Goal: Task Accomplishment & Management: Use online tool/utility

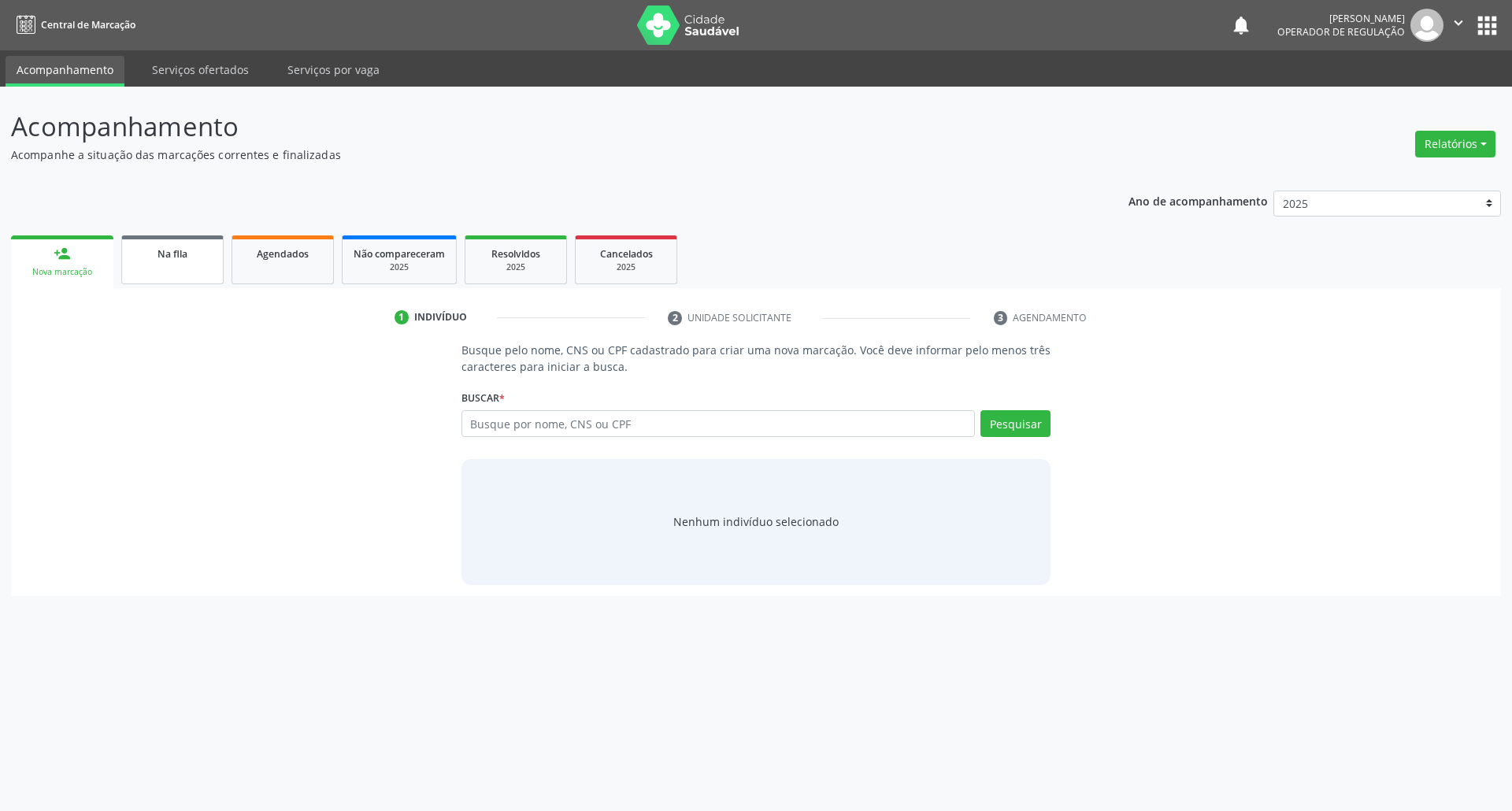
click at [161, 266] on link "Na fila" at bounding box center [172, 260] width 102 height 49
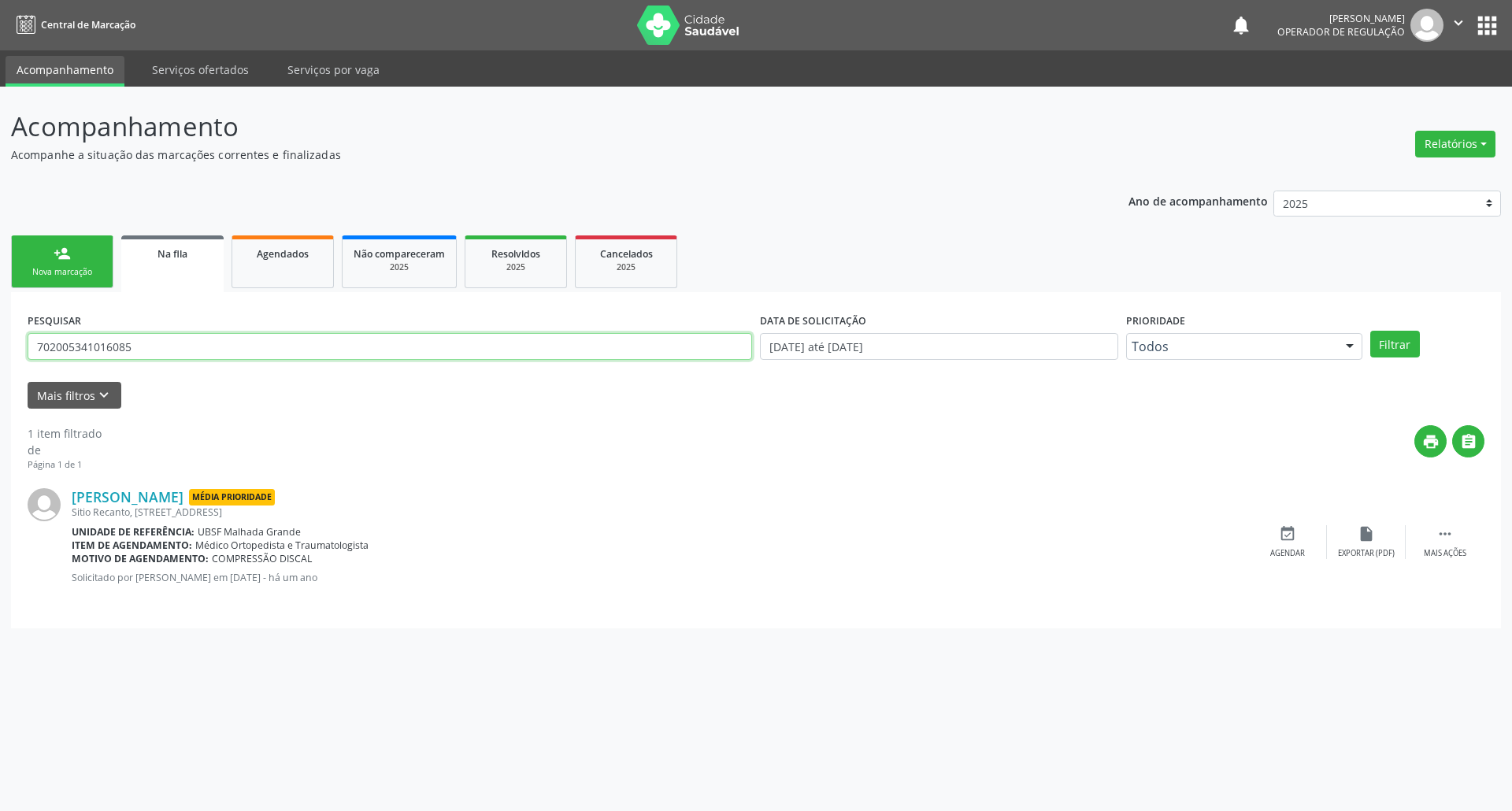
click at [148, 351] on input "702005341016085" at bounding box center [390, 346] width 725 height 26
type input "706402183671688"
click at [1371, 330] on button "Filtrar" at bounding box center [1395, 343] width 50 height 26
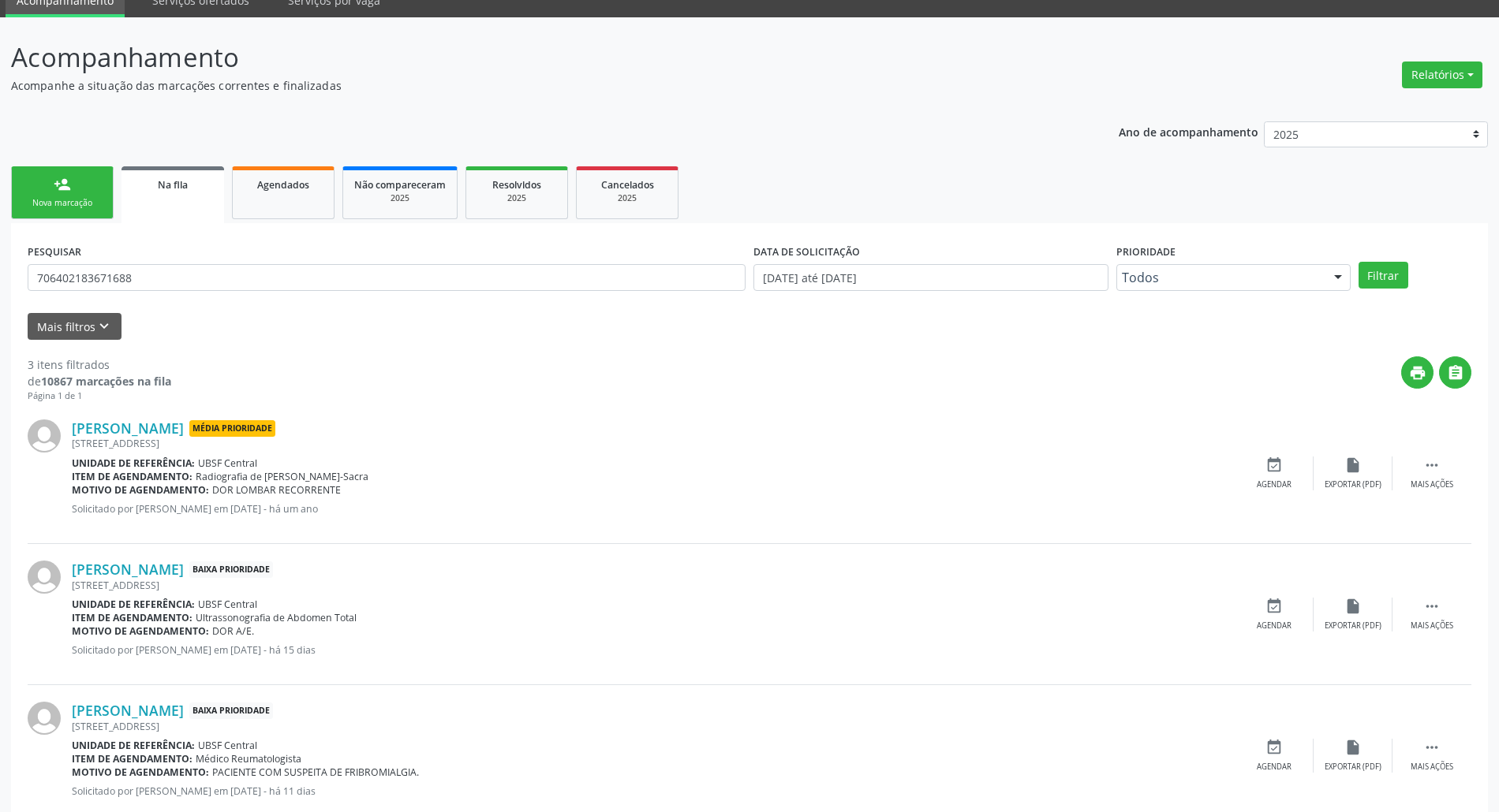
scroll to position [111, 0]
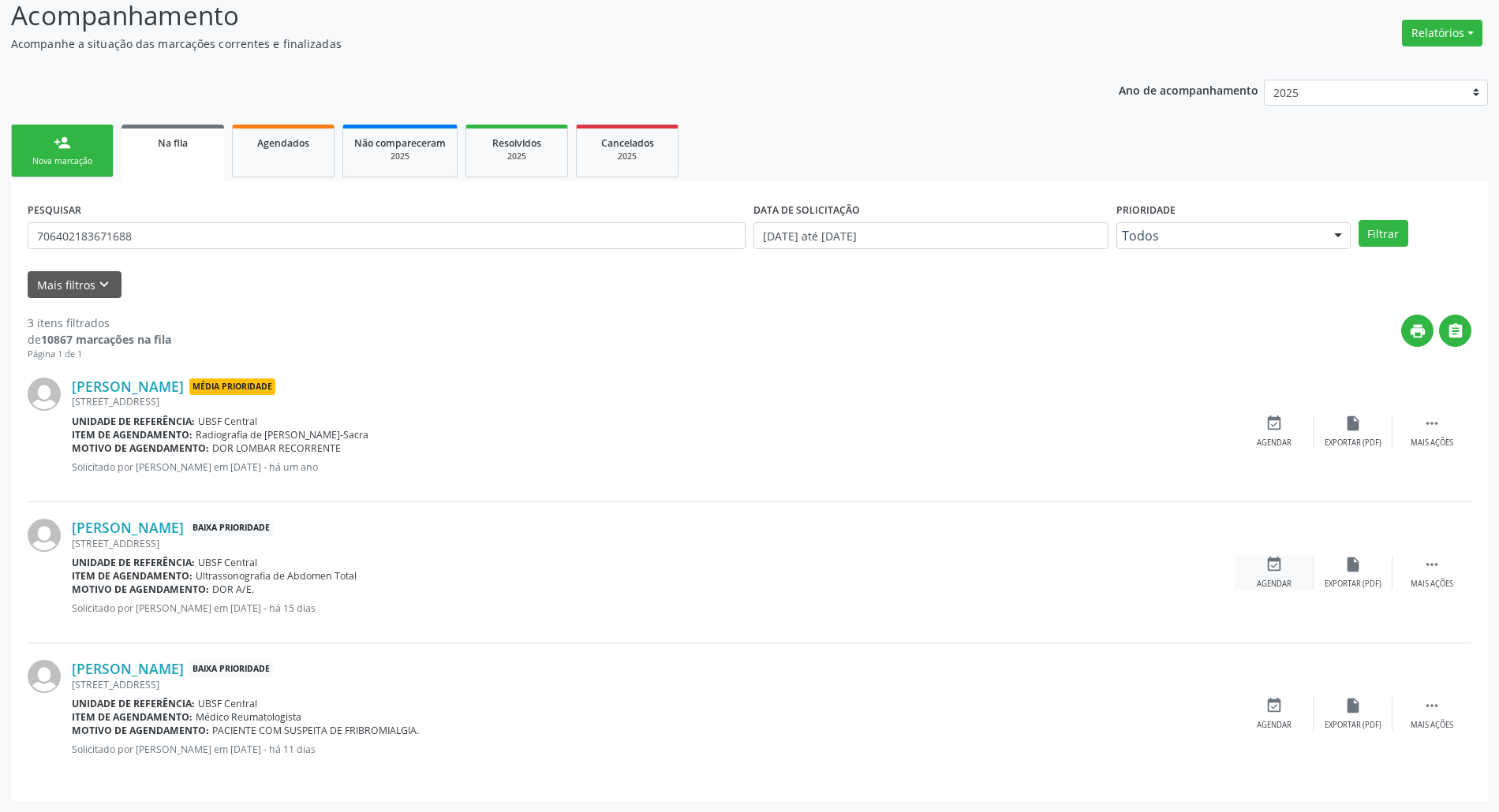
click at [1262, 559] on div "event_available Agendar" at bounding box center [1274, 572] width 79 height 34
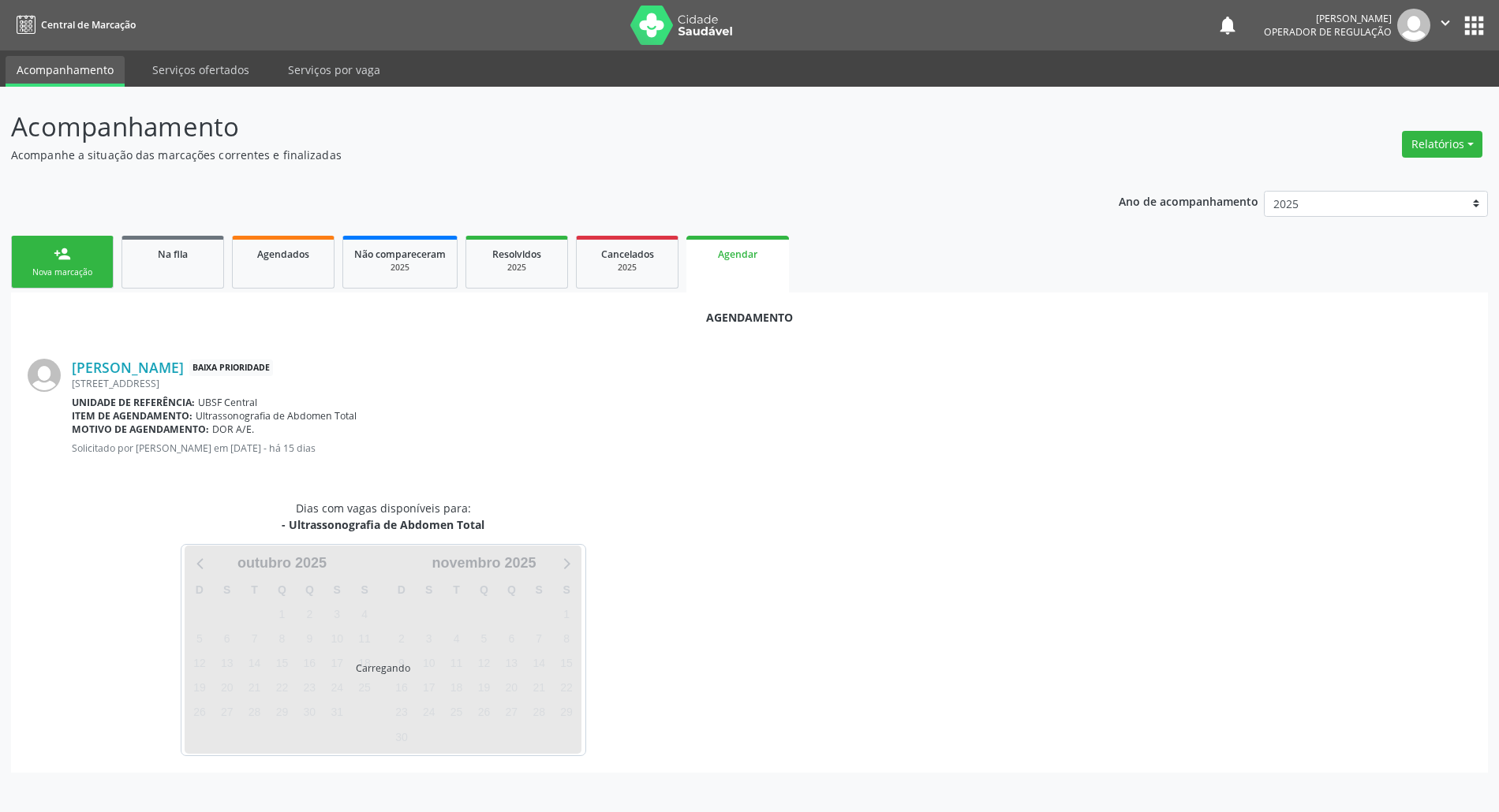
scroll to position [0, 0]
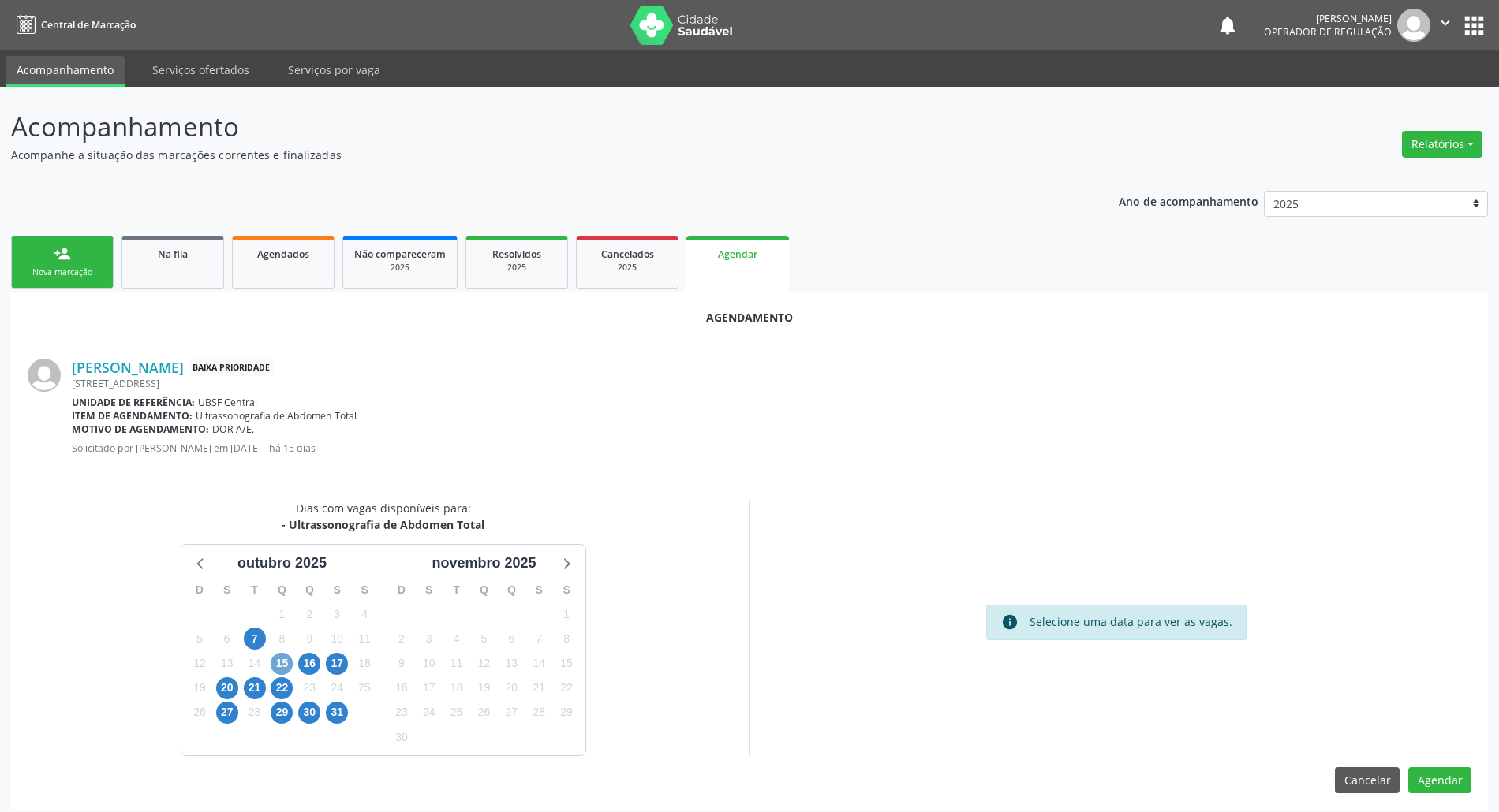
click at [285, 669] on span "15" at bounding box center [282, 663] width 22 height 22
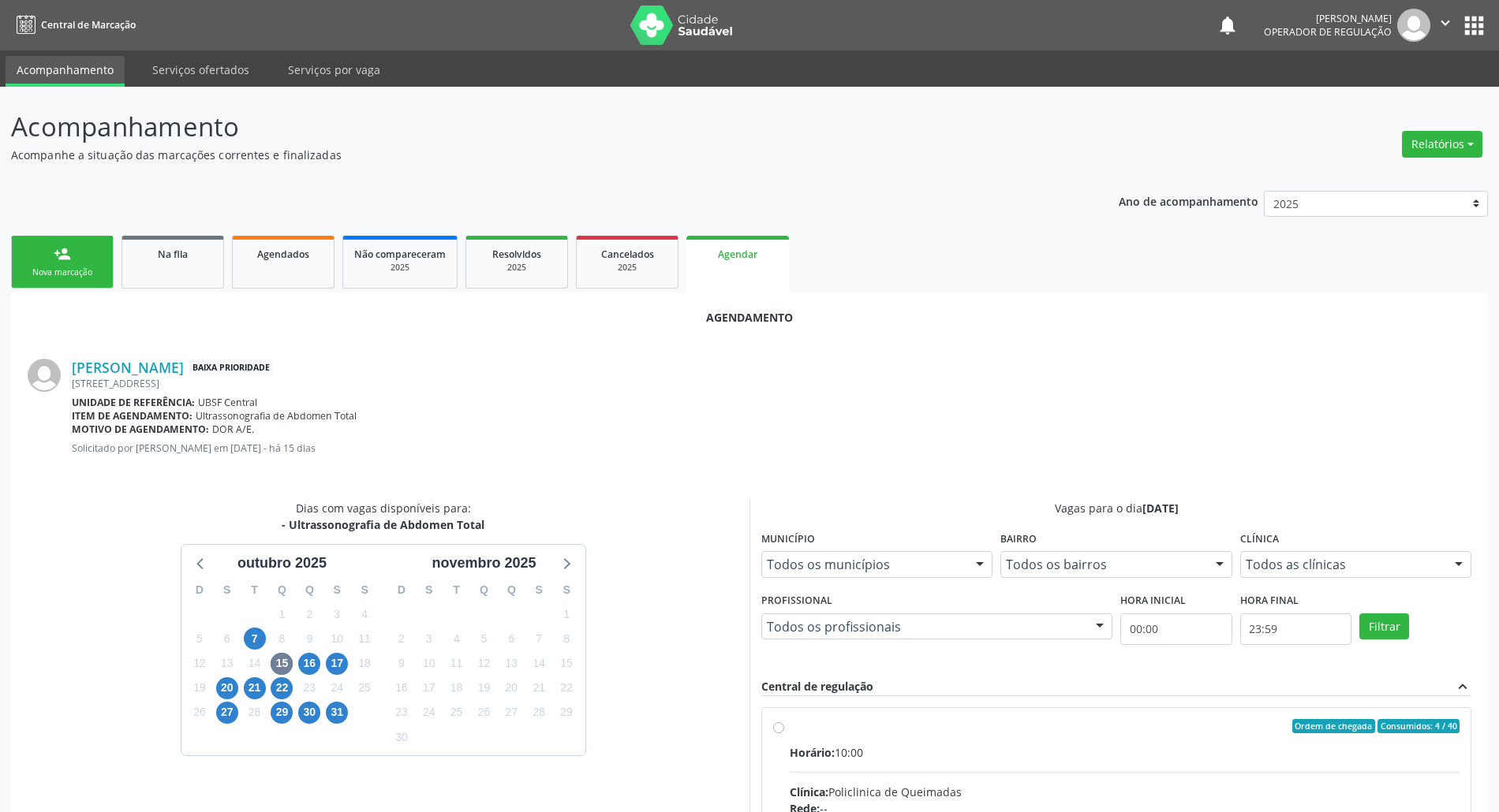
drag, startPoint x: 905, startPoint y: 768, endPoint x: 745, endPoint y: 719, distance: 167.3
radio input "true"
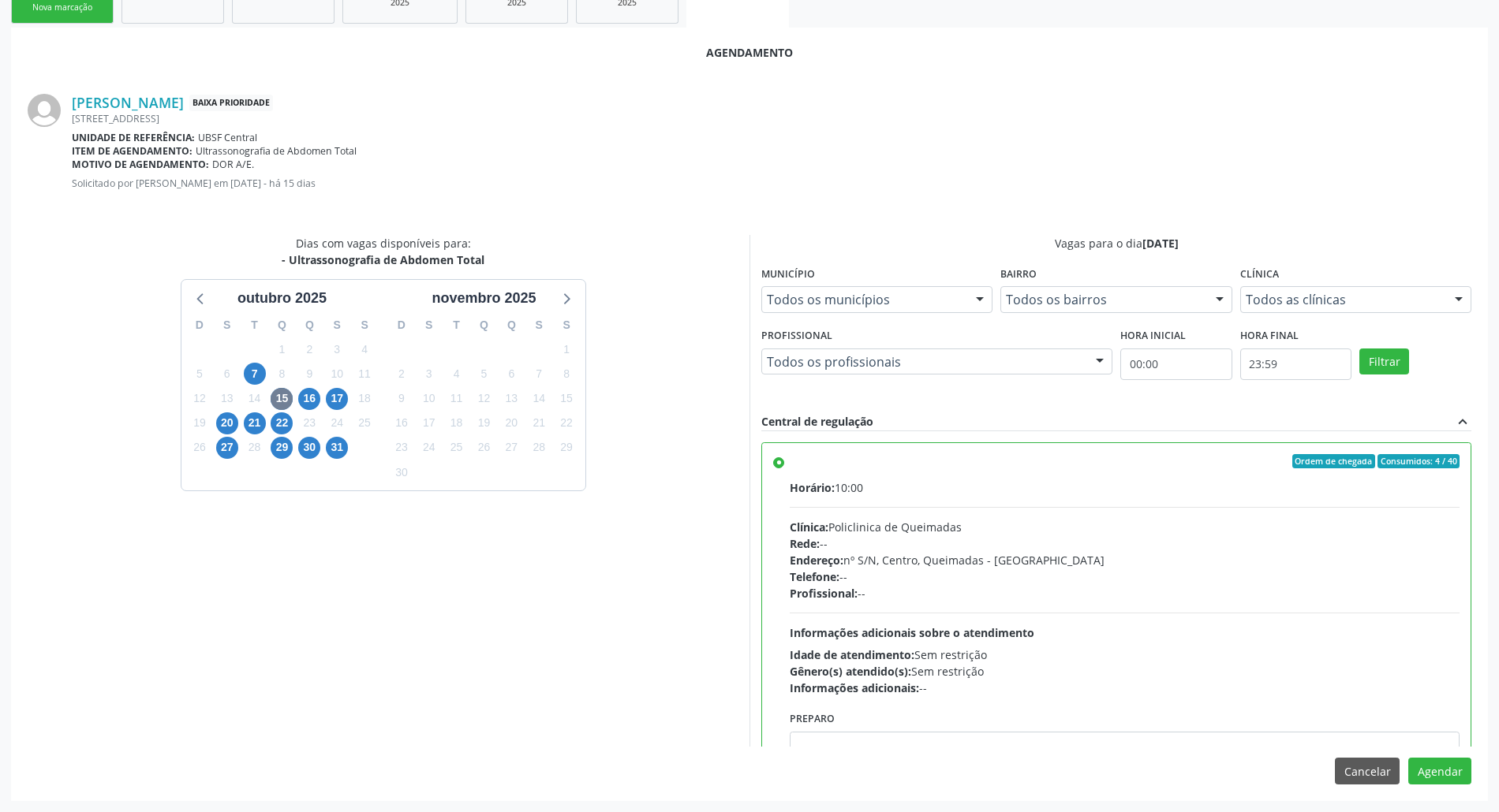
click at [829, 597] on span "Profissional:" at bounding box center [823, 593] width 67 height 15
click at [732, 451] on div "Dias com vagas disponíveis para: - Ultrassonografia de Abdomen Total [DATE] D S…" at bounding box center [383, 491] width 733 height 512
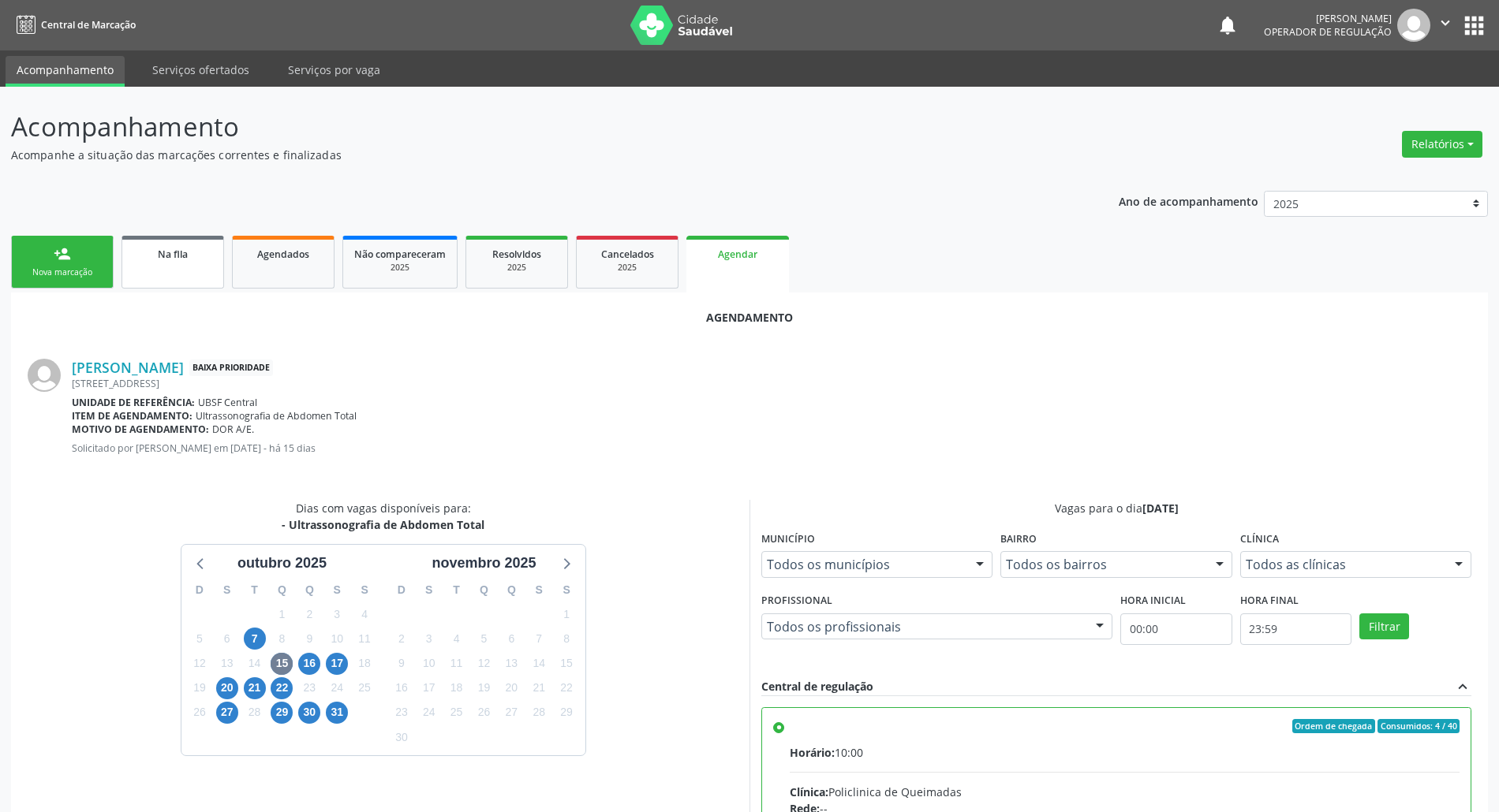
click at [196, 263] on link "Na fila" at bounding box center [172, 262] width 102 height 53
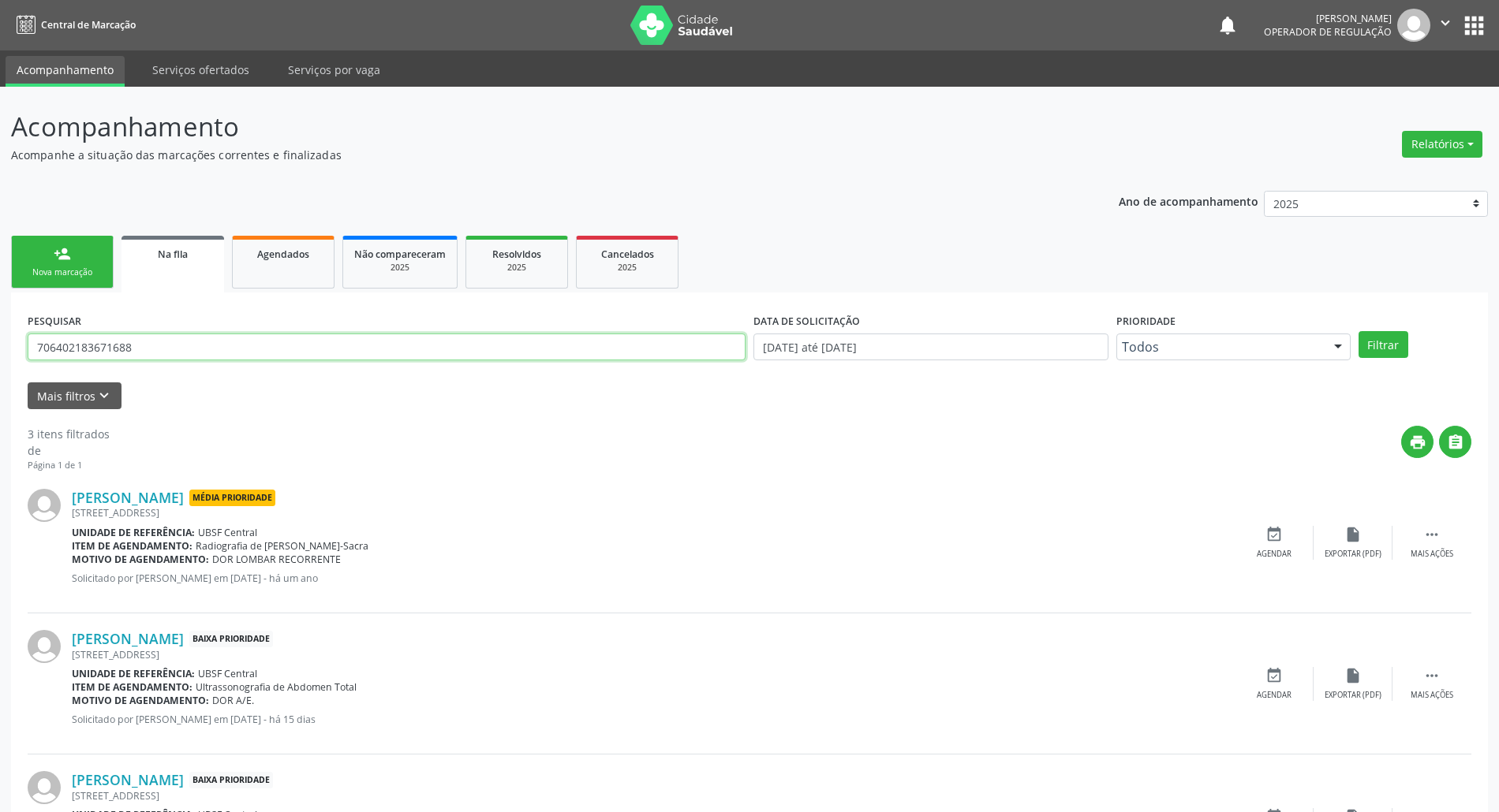
click at [305, 355] on input "706402183671688" at bounding box center [386, 346] width 718 height 26
type input "7"
click at [61, 344] on input "[PERSON_NAME]" at bounding box center [386, 346] width 718 height 26
type input "[PERSON_NAME]"
click at [1359, 331] on button "Filtrar" at bounding box center [1383, 344] width 50 height 26
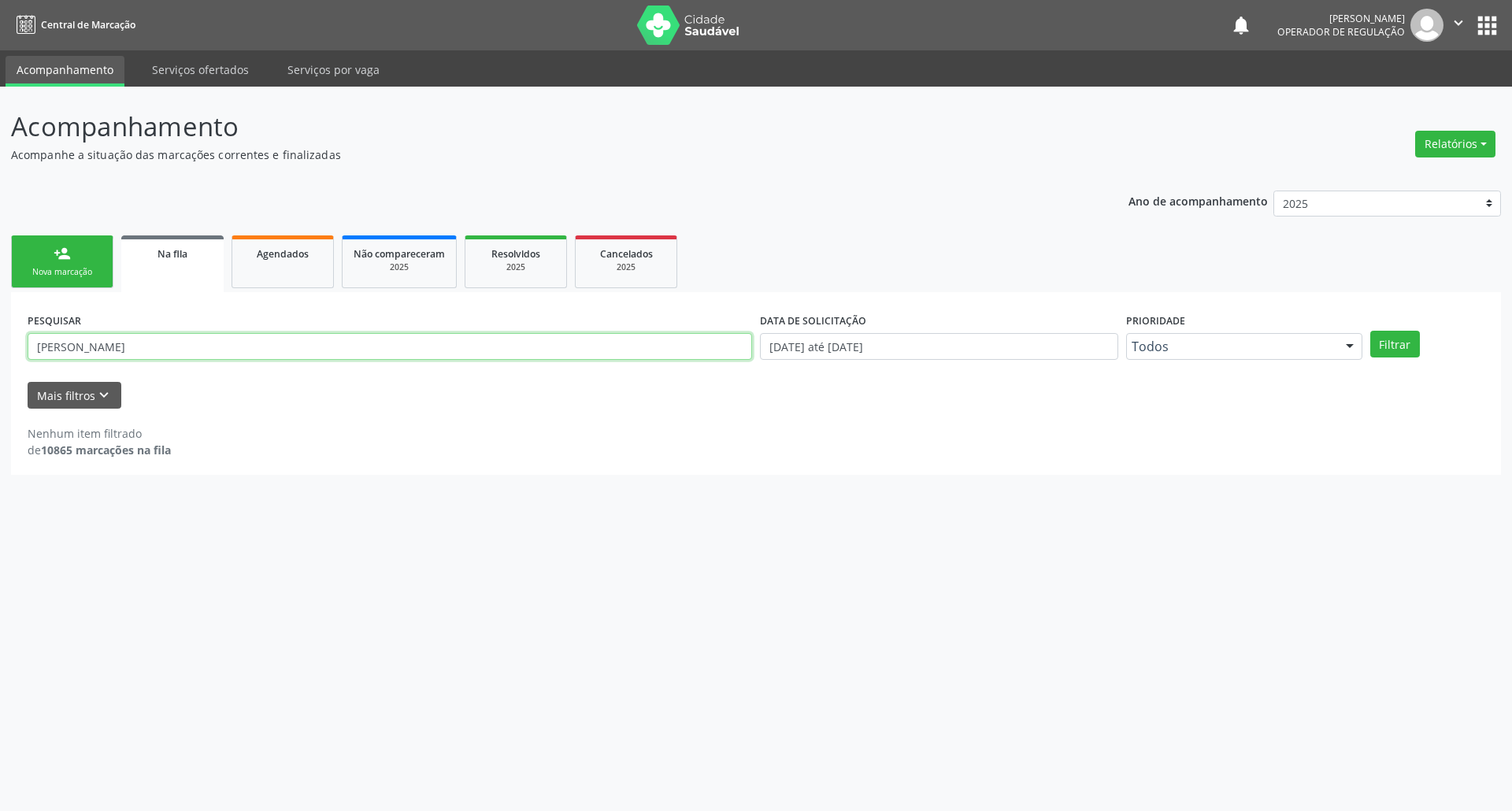
click at [111, 344] on input "[PERSON_NAME]" at bounding box center [390, 346] width 725 height 26
click at [165, 353] on input "[PERSON_NAME]" at bounding box center [390, 346] width 725 height 26
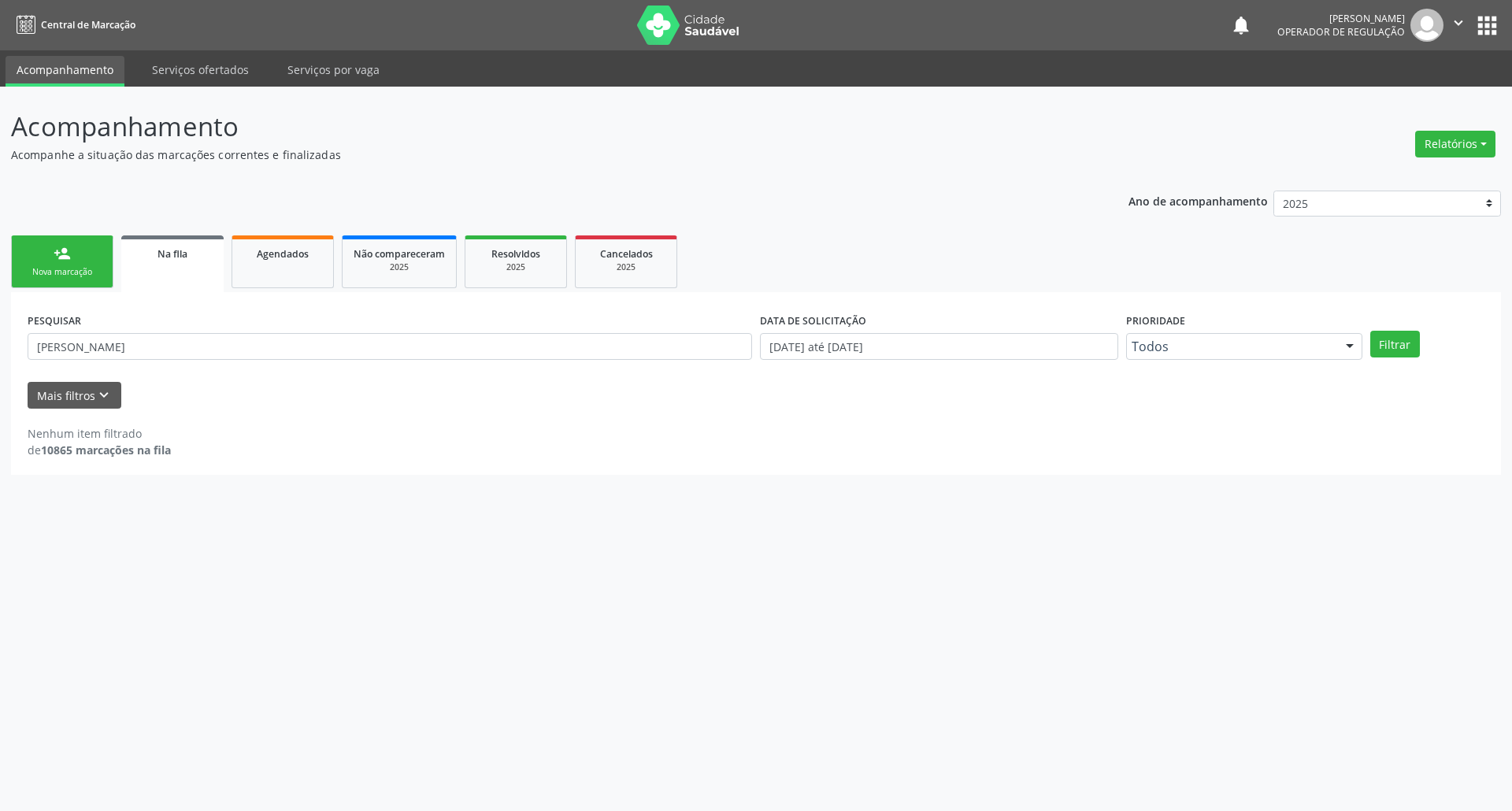
drag, startPoint x: 275, startPoint y: 472, endPoint x: 111, endPoint y: 326, distance: 219.6
click at [271, 468] on div "PESQUISAR [PERSON_NAME] DATA DE SOLICITAÇÃO [DATE] até [DATE] Prioridade Todos …" at bounding box center [756, 383] width 1490 height 183
click at [114, 343] on input "[PERSON_NAME]" at bounding box center [390, 346] width 725 height 26
click at [313, 263] on link "Agendados" at bounding box center [282, 262] width 102 height 53
click at [289, 360] on input "text" at bounding box center [390, 346] width 725 height 26
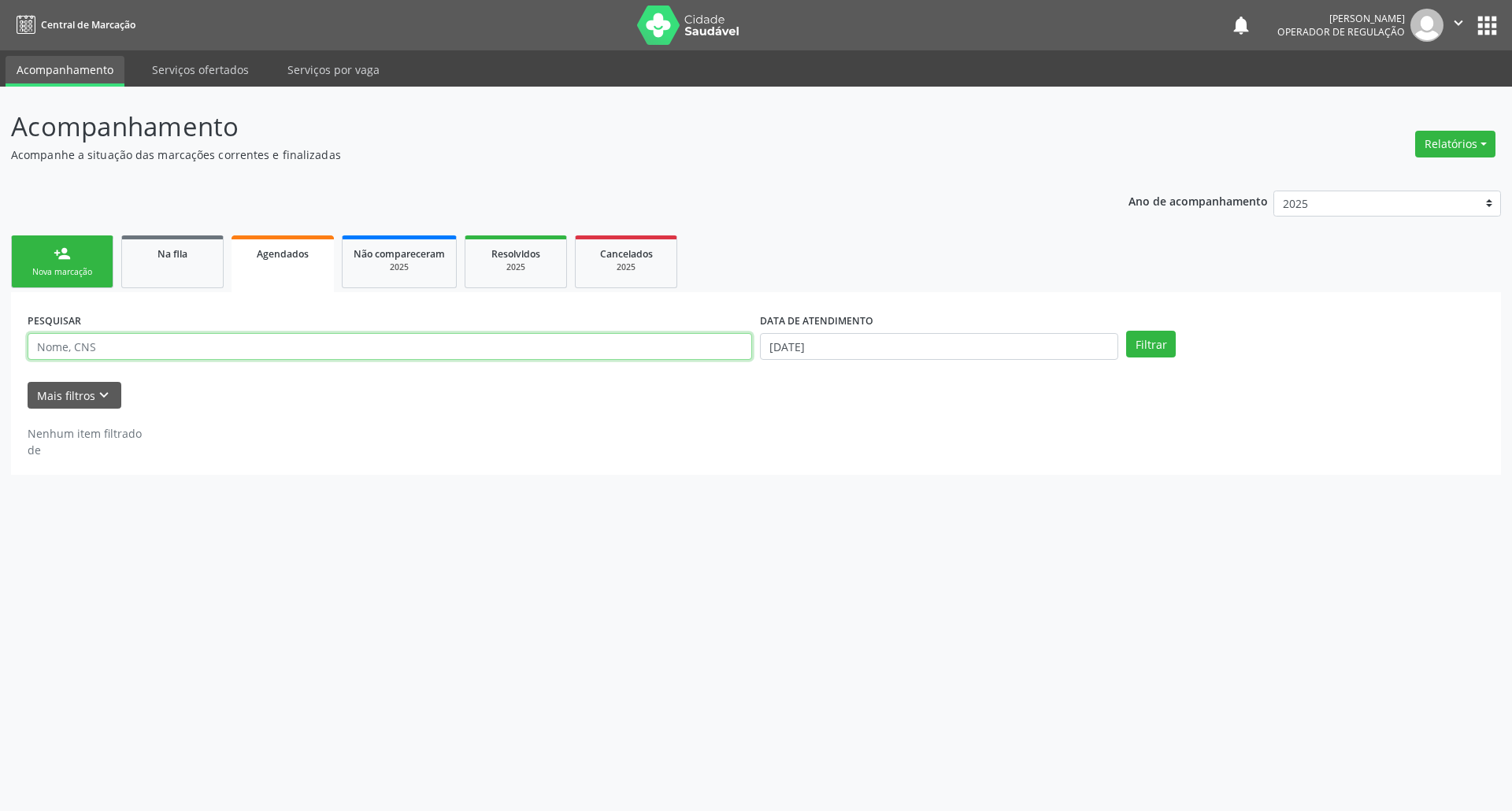
paste input "[PERSON_NAME]"
type input "[PERSON_NAME]"
drag, startPoint x: 778, startPoint y: 351, endPoint x: 842, endPoint y: 580, distance: 237.8
click at [778, 360] on body "Central de Marcação notifications [PERSON_NAME] Operador de regulação  Configu…" at bounding box center [756, 405] width 1512 height 811
click at [845, 582] on span "4" at bounding box center [838, 584] width 31 height 31
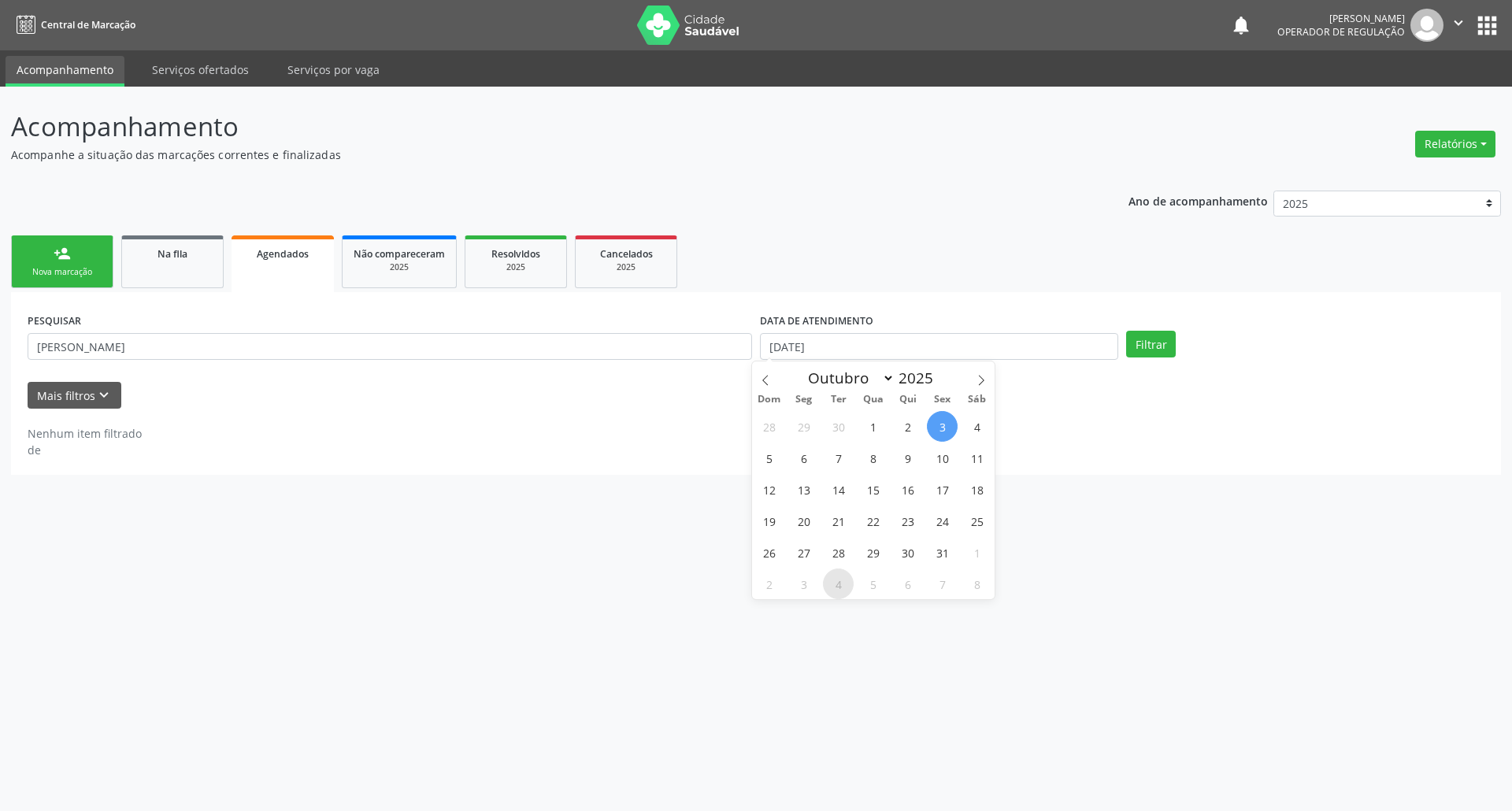
type input "[DATE]"
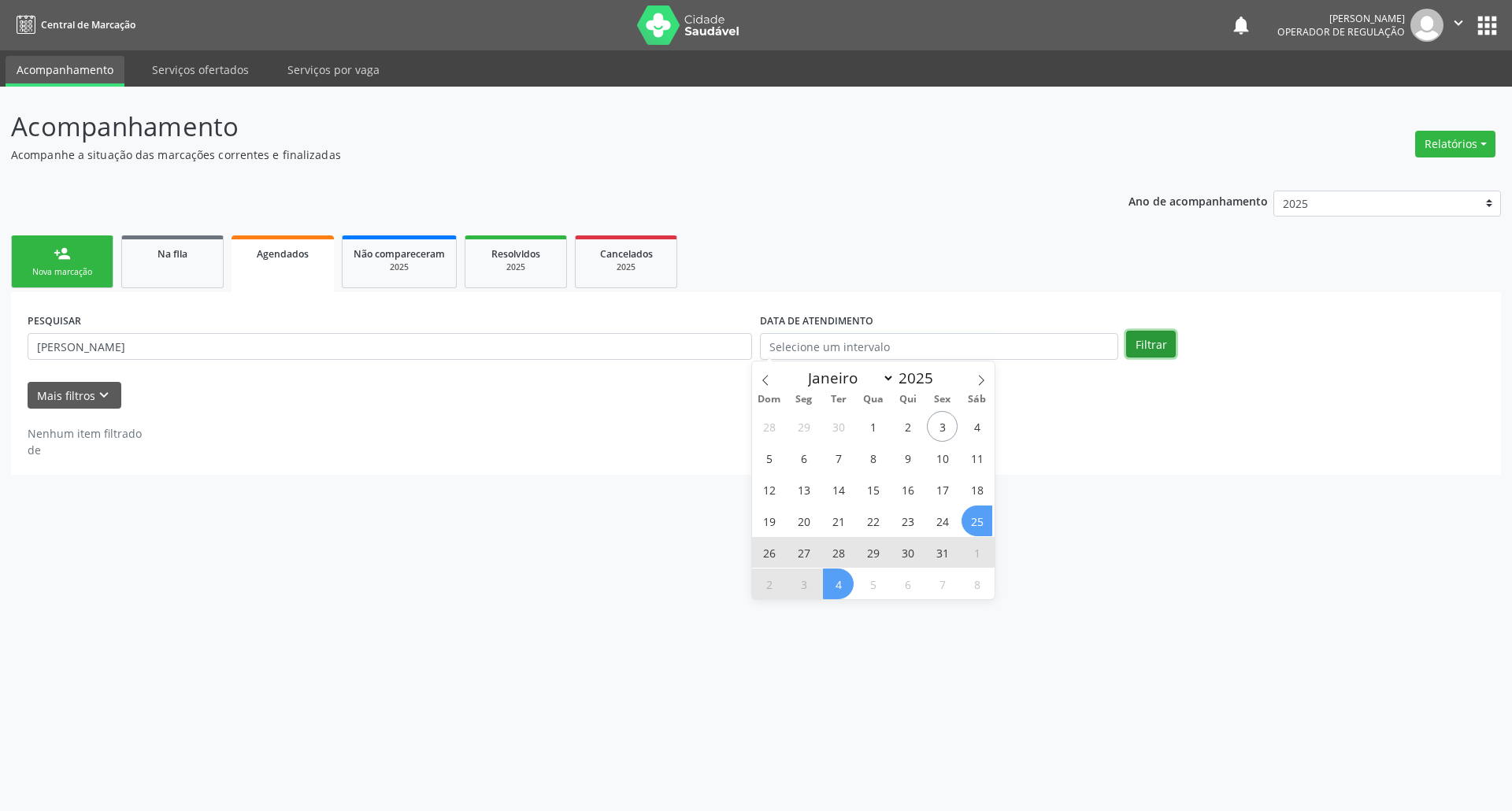
click at [1143, 342] on button "Filtrar" at bounding box center [1151, 343] width 50 height 26
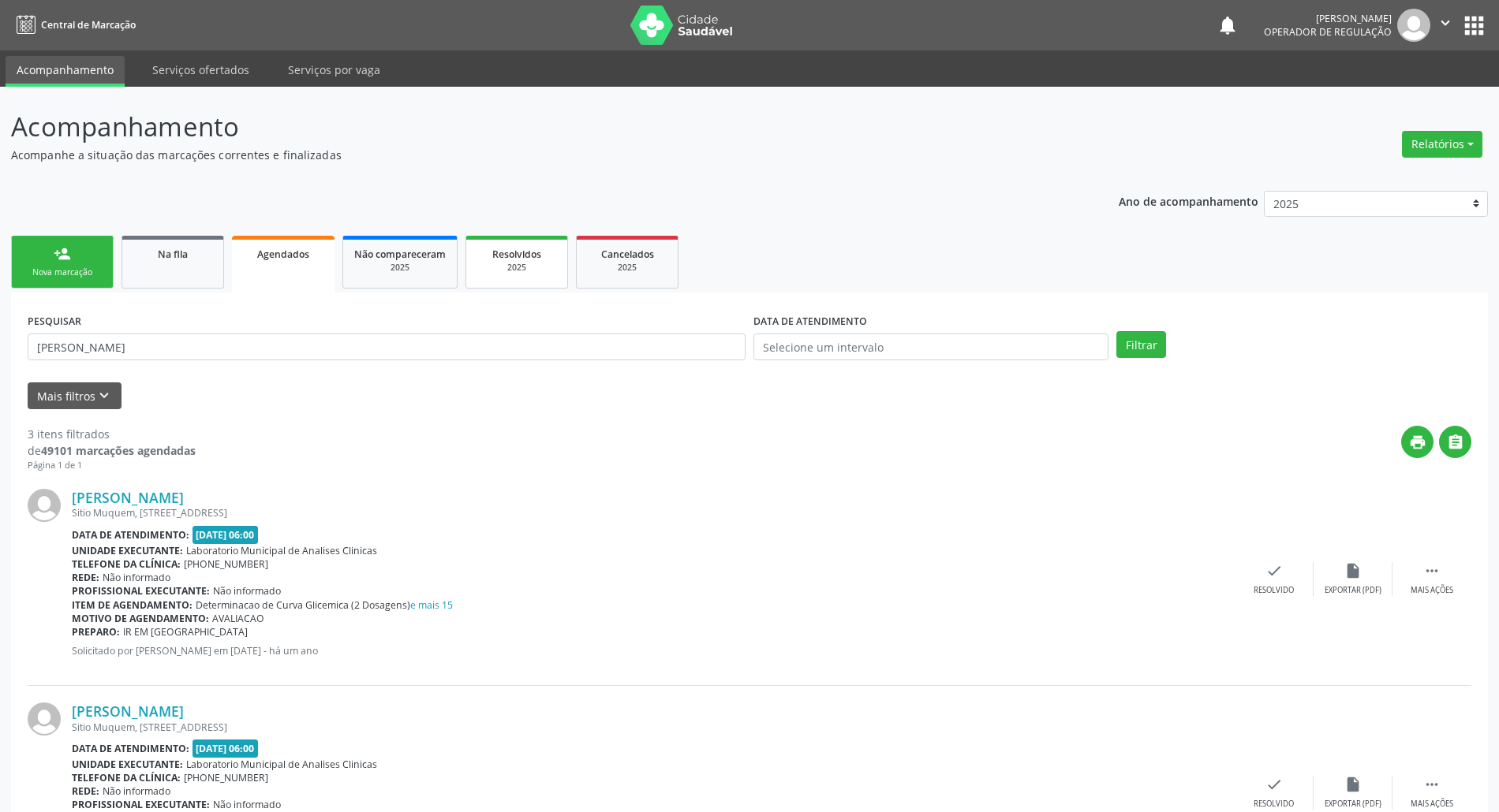
click at [533, 266] on div "2025" at bounding box center [516, 267] width 79 height 12
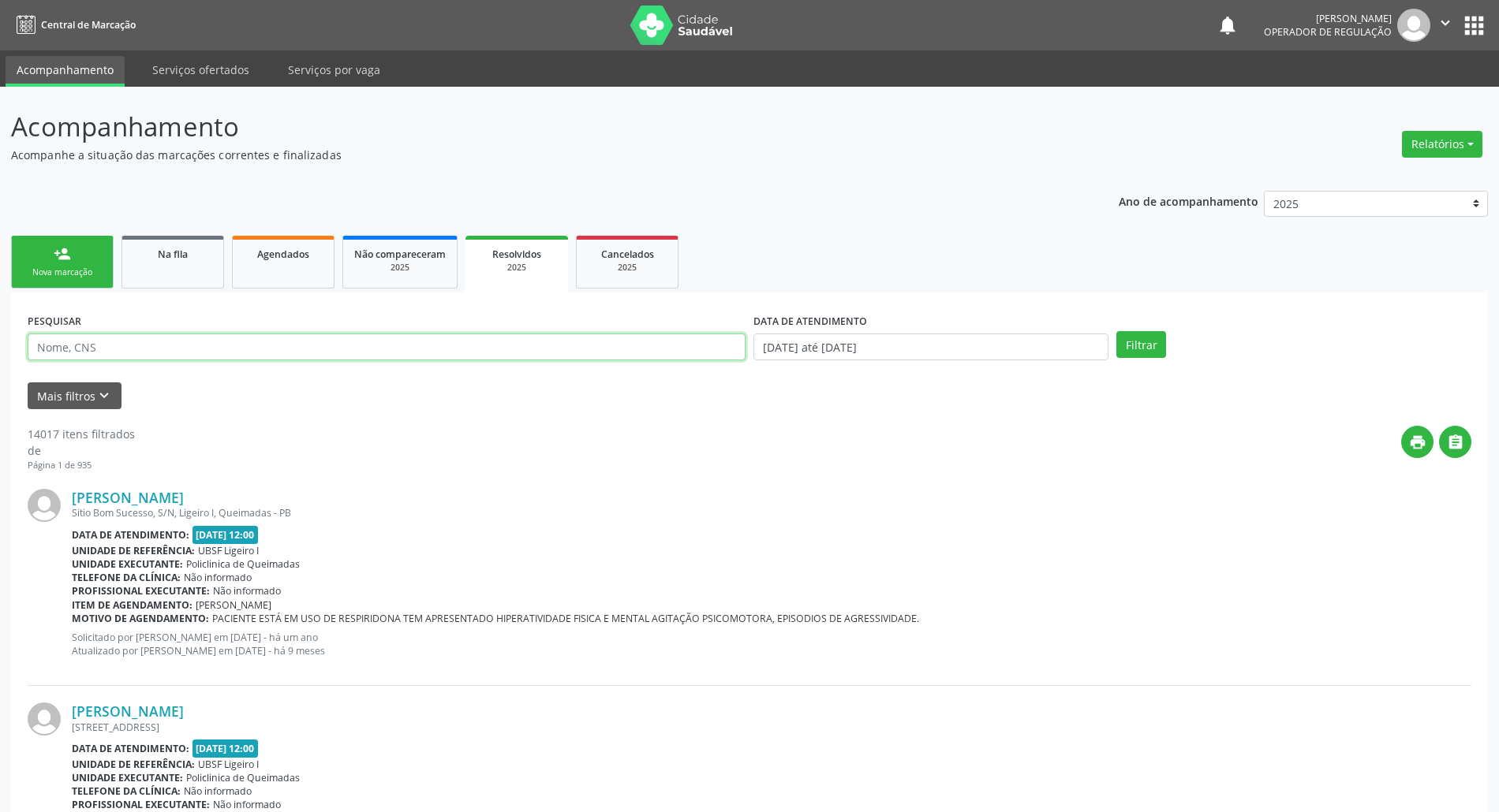
click at [387, 355] on input "text" at bounding box center [386, 346] width 718 height 26
paste input "[PERSON_NAME]"
type input "[PERSON_NAME]"
click at [1116, 331] on button "Filtrar" at bounding box center [1141, 344] width 50 height 26
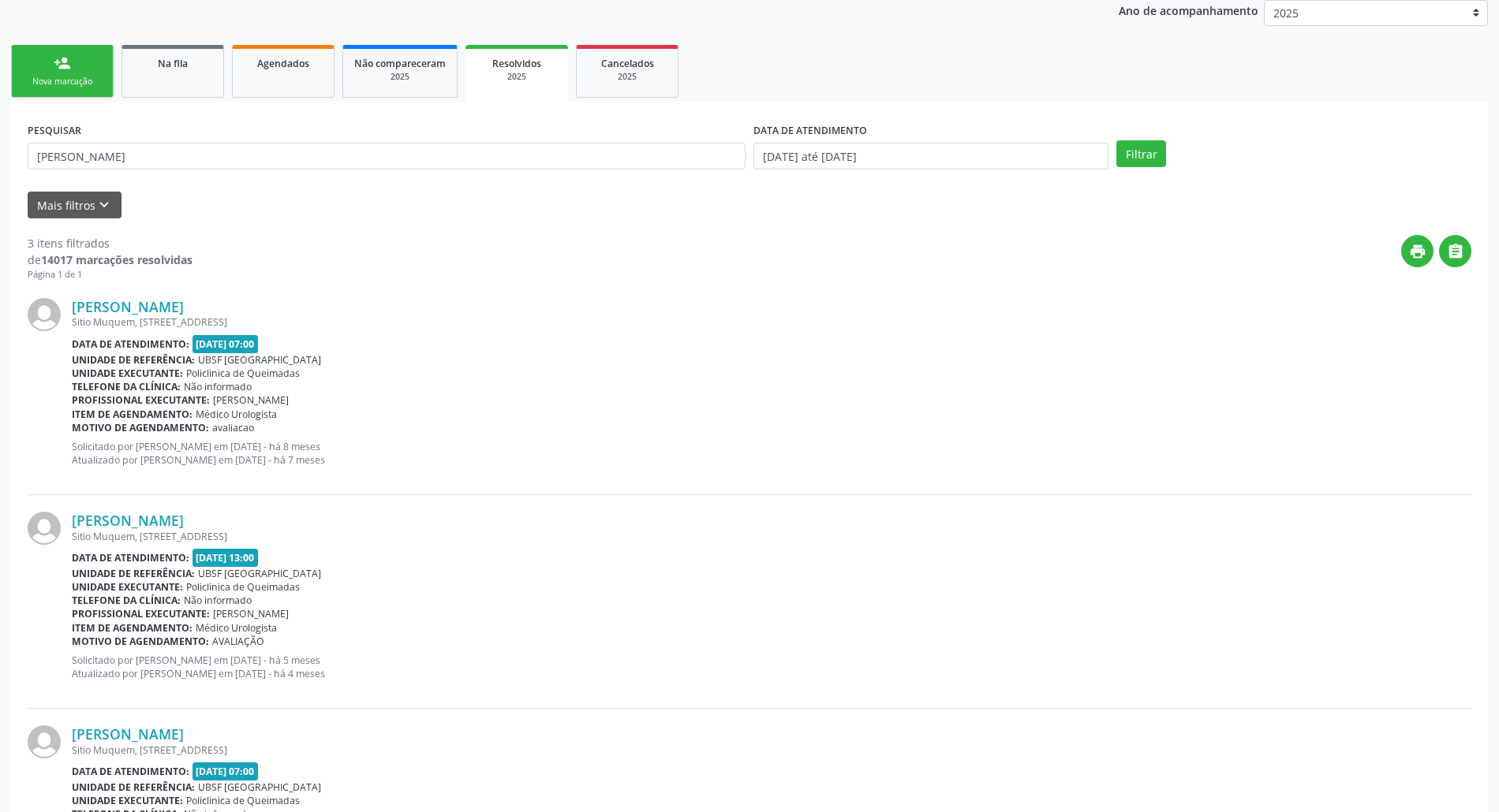
scroll to position [329, 0]
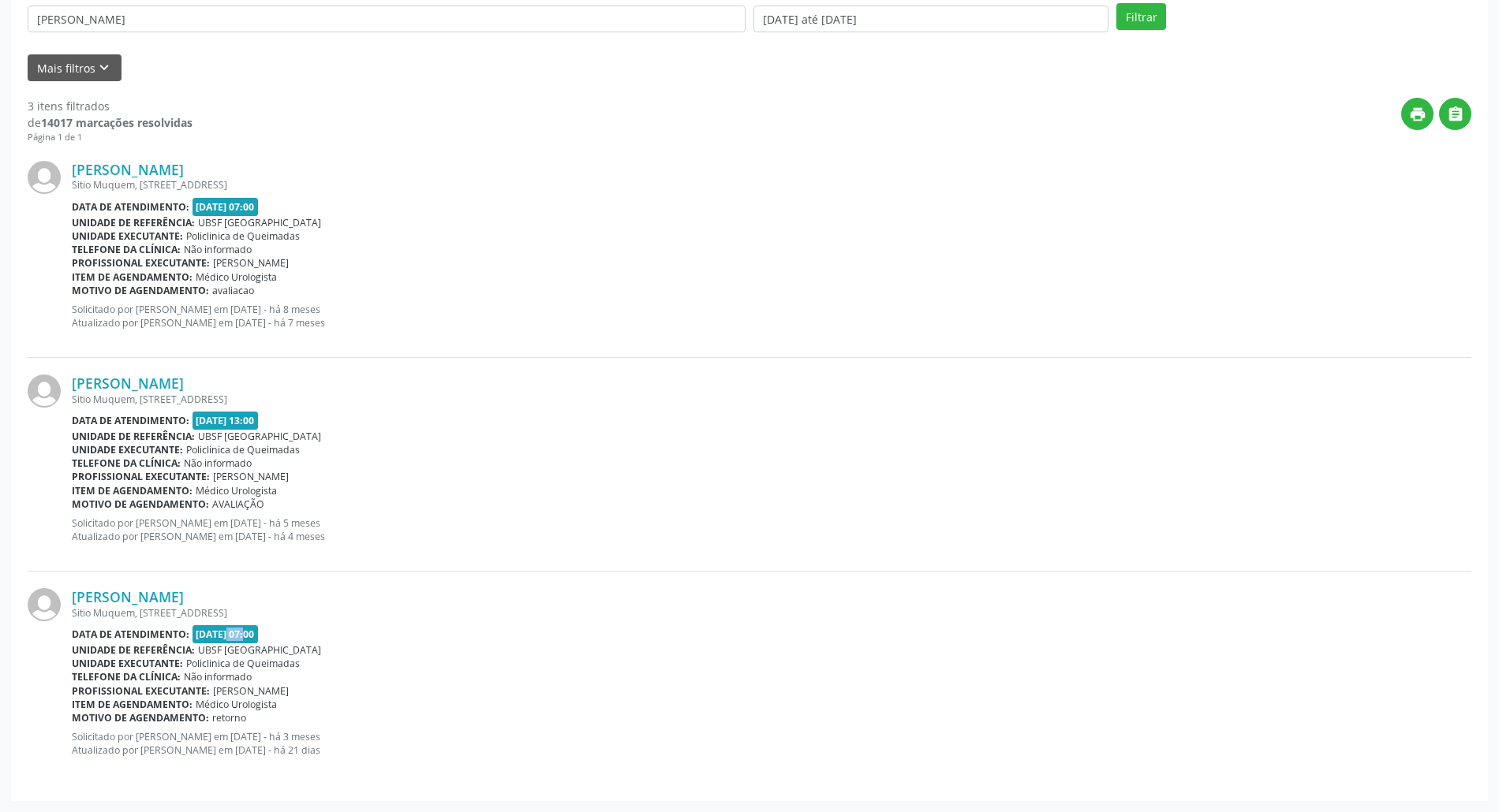
drag, startPoint x: 225, startPoint y: 628, endPoint x: 233, endPoint y: 628, distance: 8.0
click at [233, 628] on span "[DATE] 07:00" at bounding box center [225, 634] width 67 height 18
click at [214, 632] on span "[DATE] 07:00" at bounding box center [225, 634] width 67 height 18
click at [228, 666] on span "Policlinica de Queimadas" at bounding box center [243, 663] width 114 height 14
click at [222, 667] on span "Policlinica de Queimadas" at bounding box center [243, 663] width 114 height 14
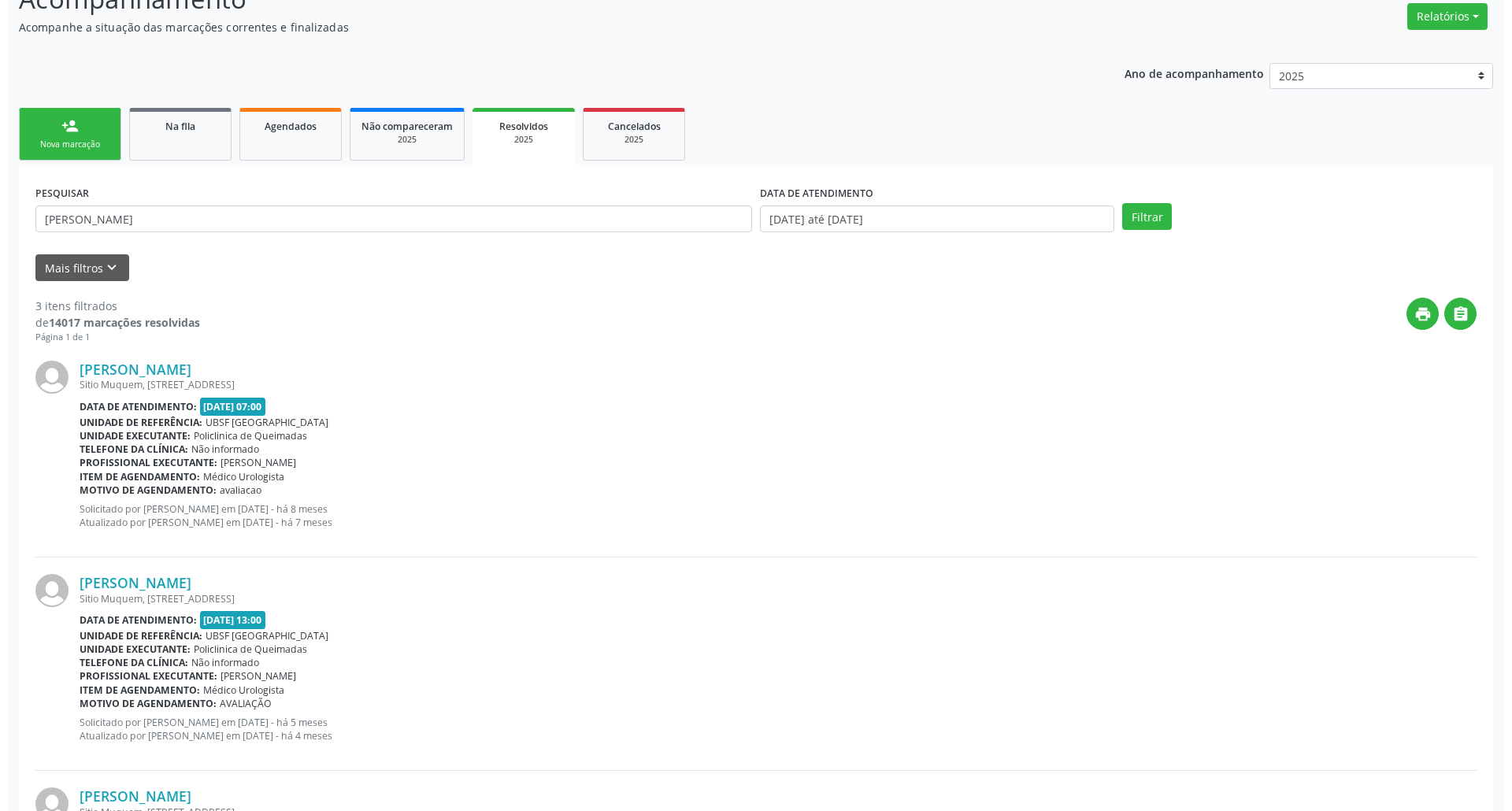
scroll to position [0, 0]
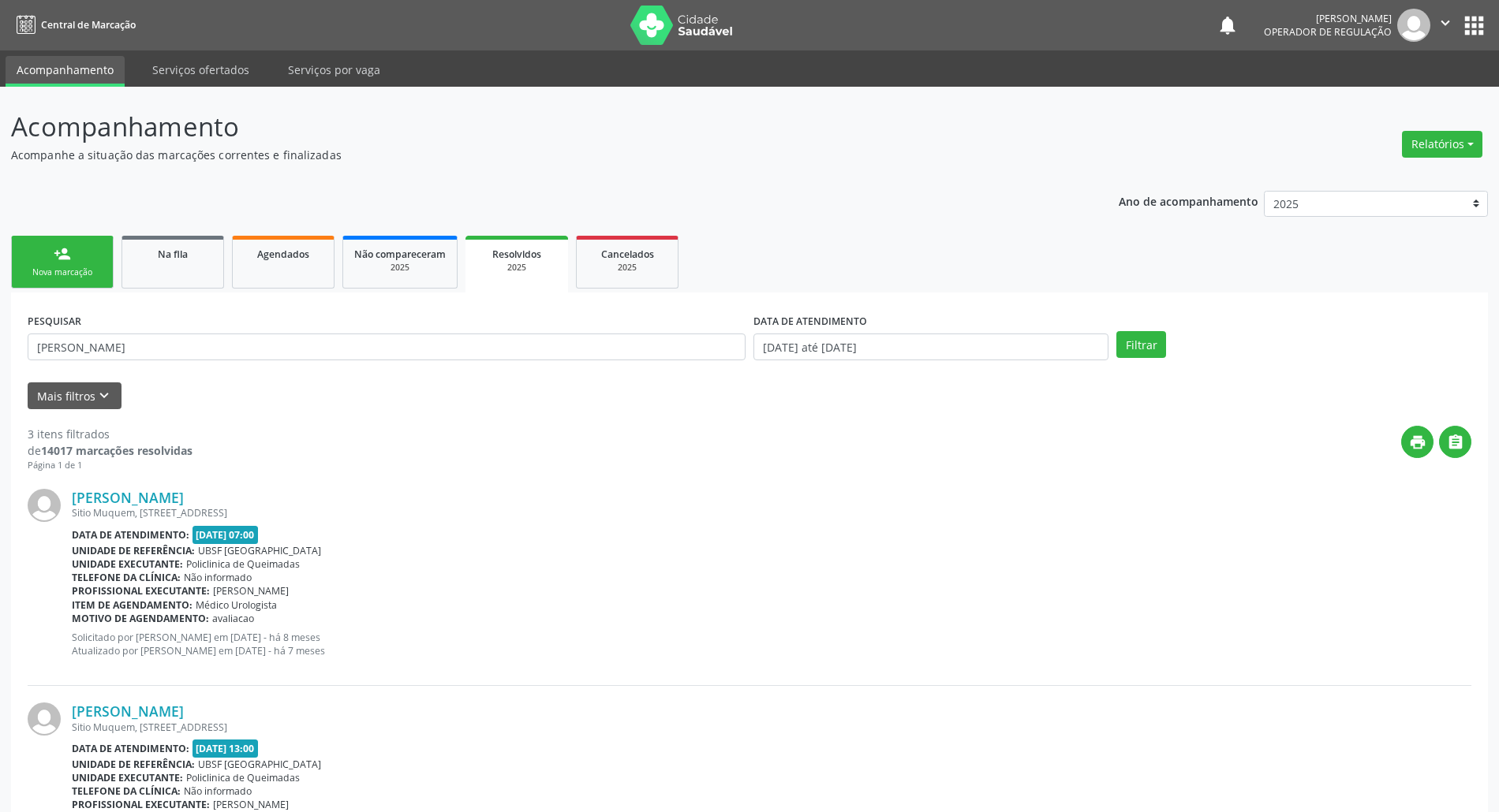
click at [79, 270] on div "Nova marcação" at bounding box center [62, 272] width 79 height 12
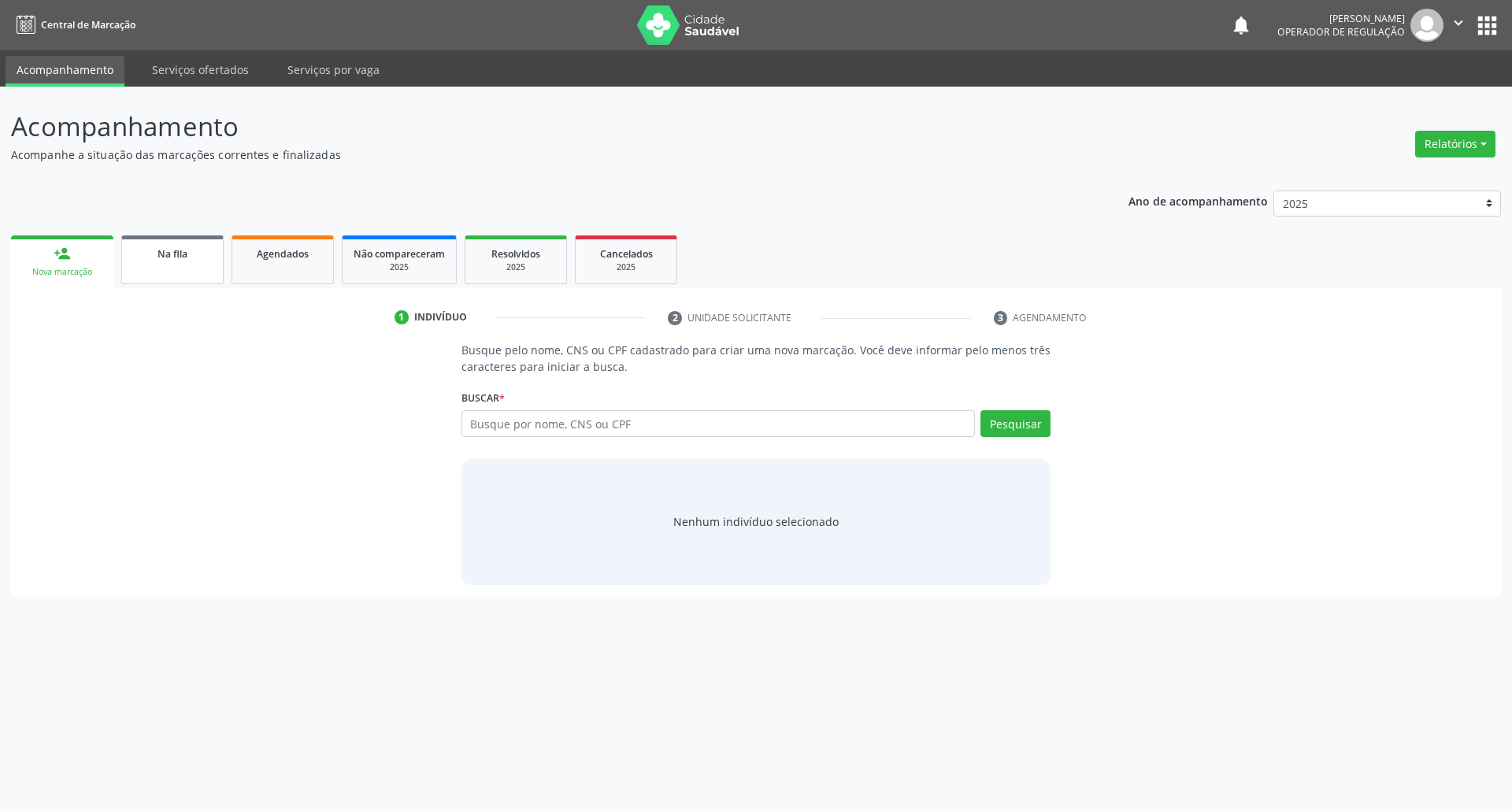
click at [187, 282] on link "Na fila" at bounding box center [172, 260] width 102 height 49
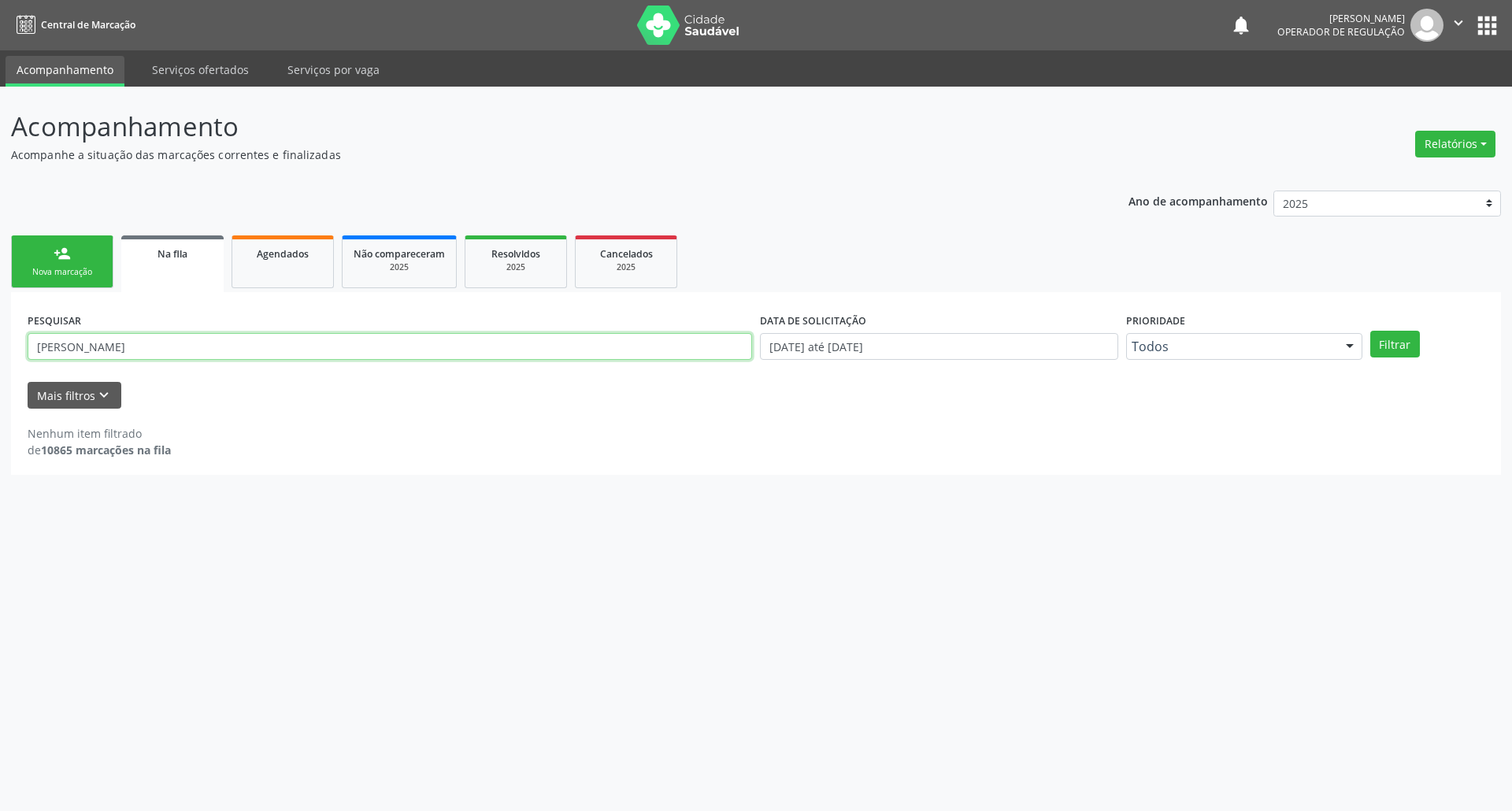
click at [120, 344] on input "[PERSON_NAME]" at bounding box center [390, 346] width 725 height 26
click at [123, 351] on input "[PERSON_NAME]" at bounding box center [390, 346] width 725 height 26
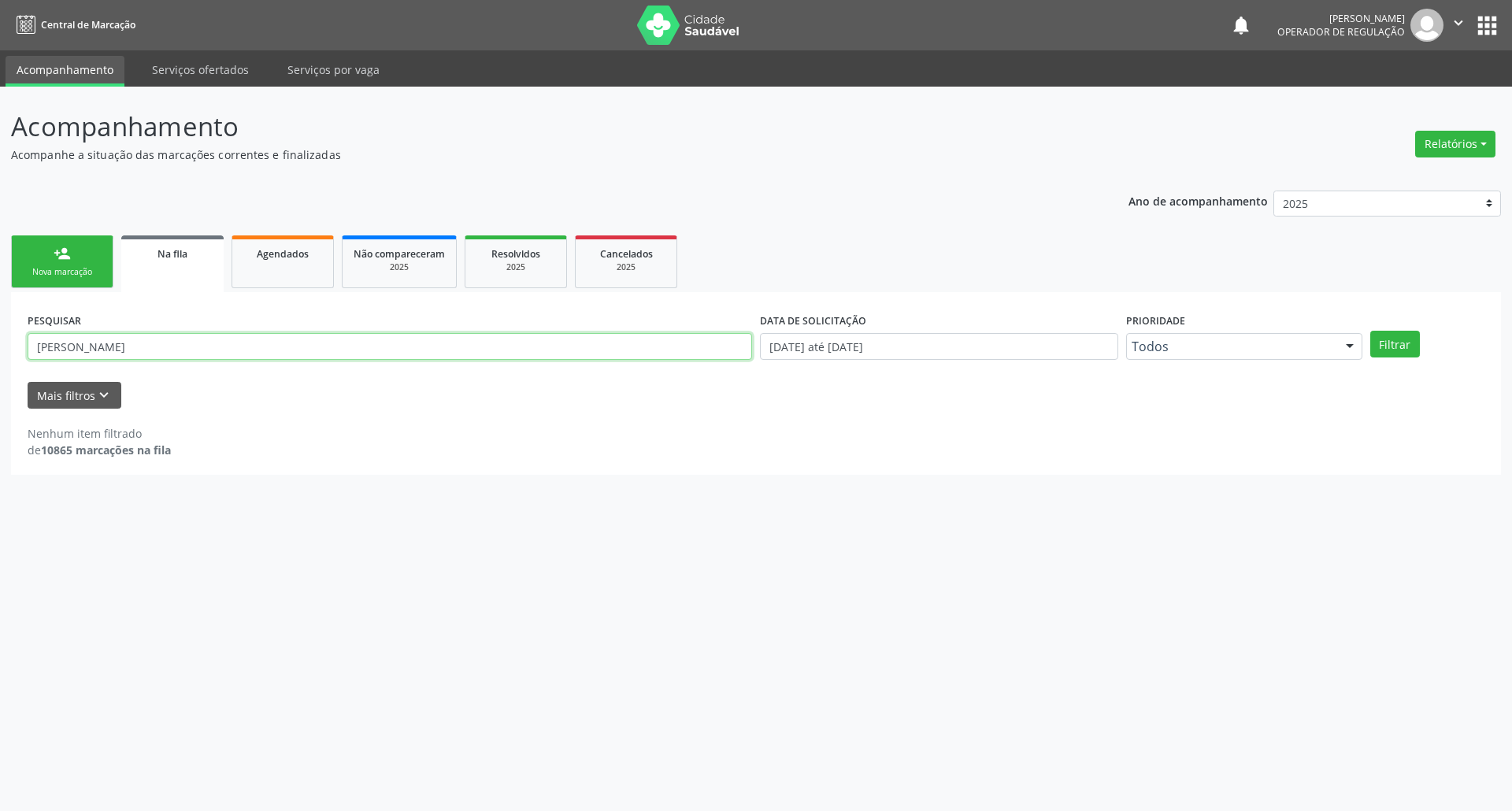
click at [1371, 330] on button "Filtrar" at bounding box center [1395, 343] width 50 height 26
click at [139, 353] on input "[PERSON_NAME]" at bounding box center [390, 346] width 725 height 26
click at [1371, 330] on button "Filtrar" at bounding box center [1395, 343] width 50 height 26
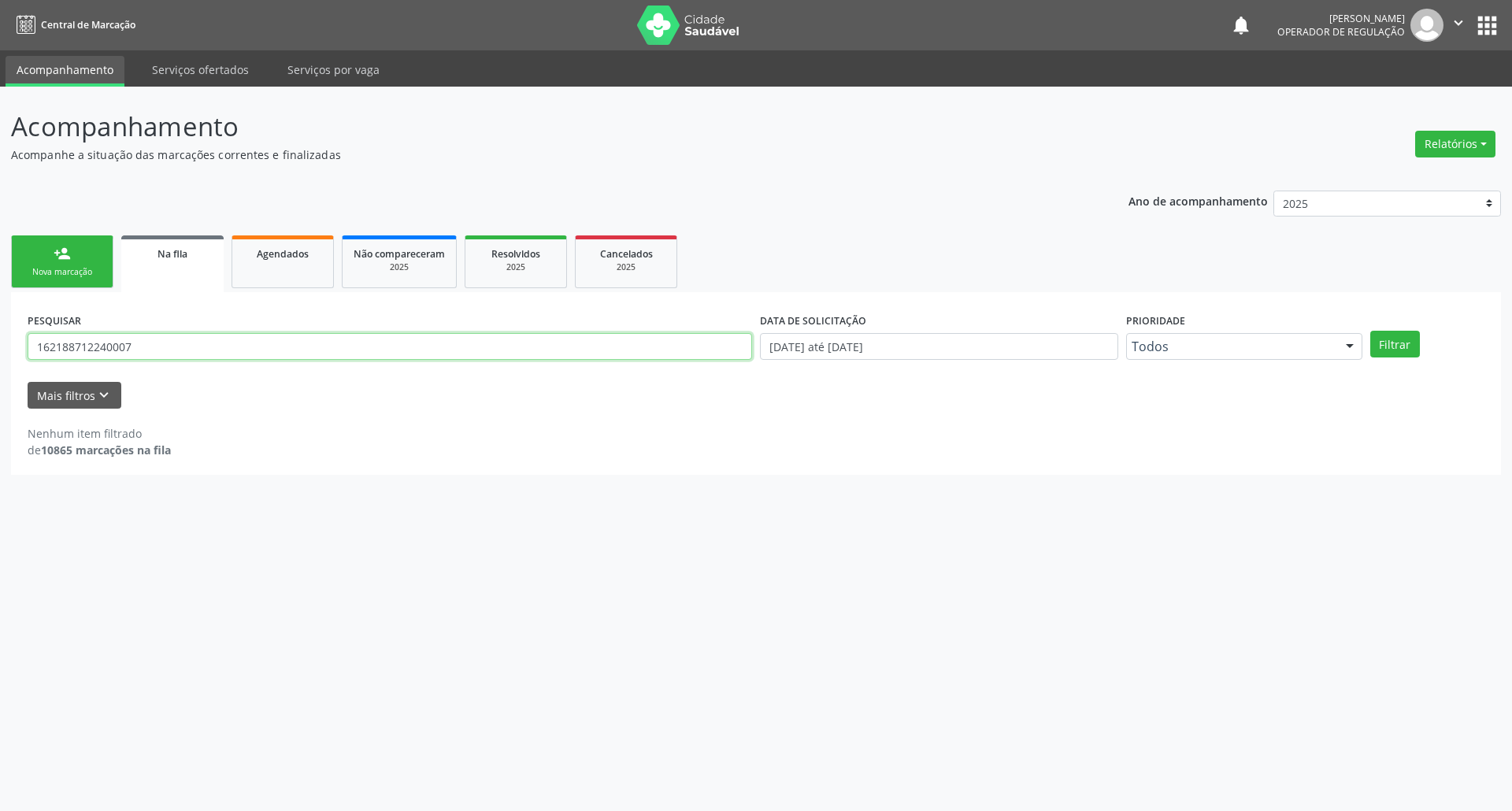
click at [145, 347] on input "162188712240007" at bounding box center [390, 346] width 725 height 26
type input "[PERSON_NAME]"
click at [1371, 330] on button "Filtrar" at bounding box center [1395, 343] width 50 height 26
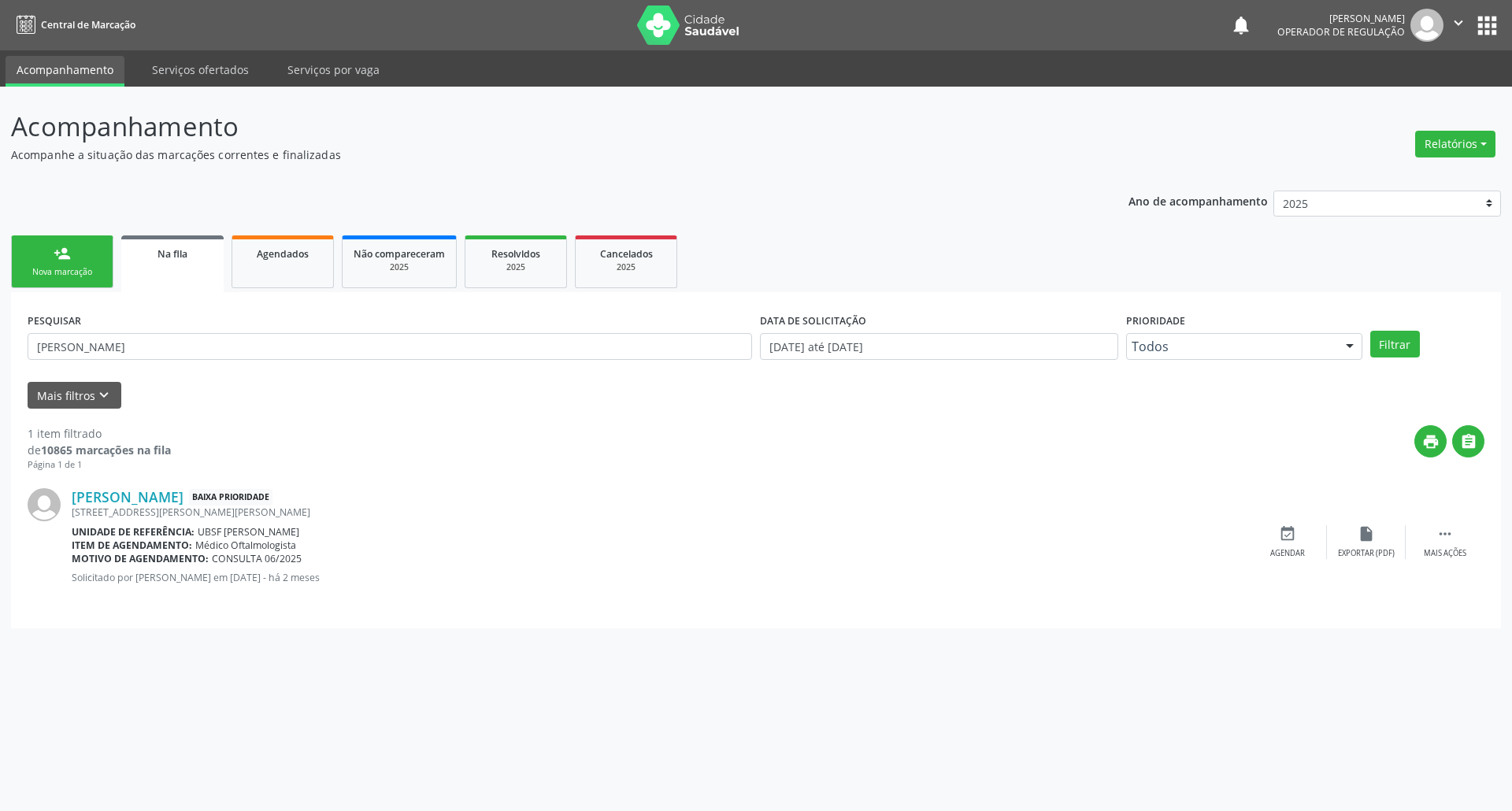
click at [121, 365] on div "PESQUISAR [PERSON_NAME]" at bounding box center [390, 339] width 733 height 61
click at [126, 358] on input "[PERSON_NAME]" at bounding box center [390, 346] width 725 height 26
click at [1485, 19] on button "apps" at bounding box center [1487, 25] width 27 height 27
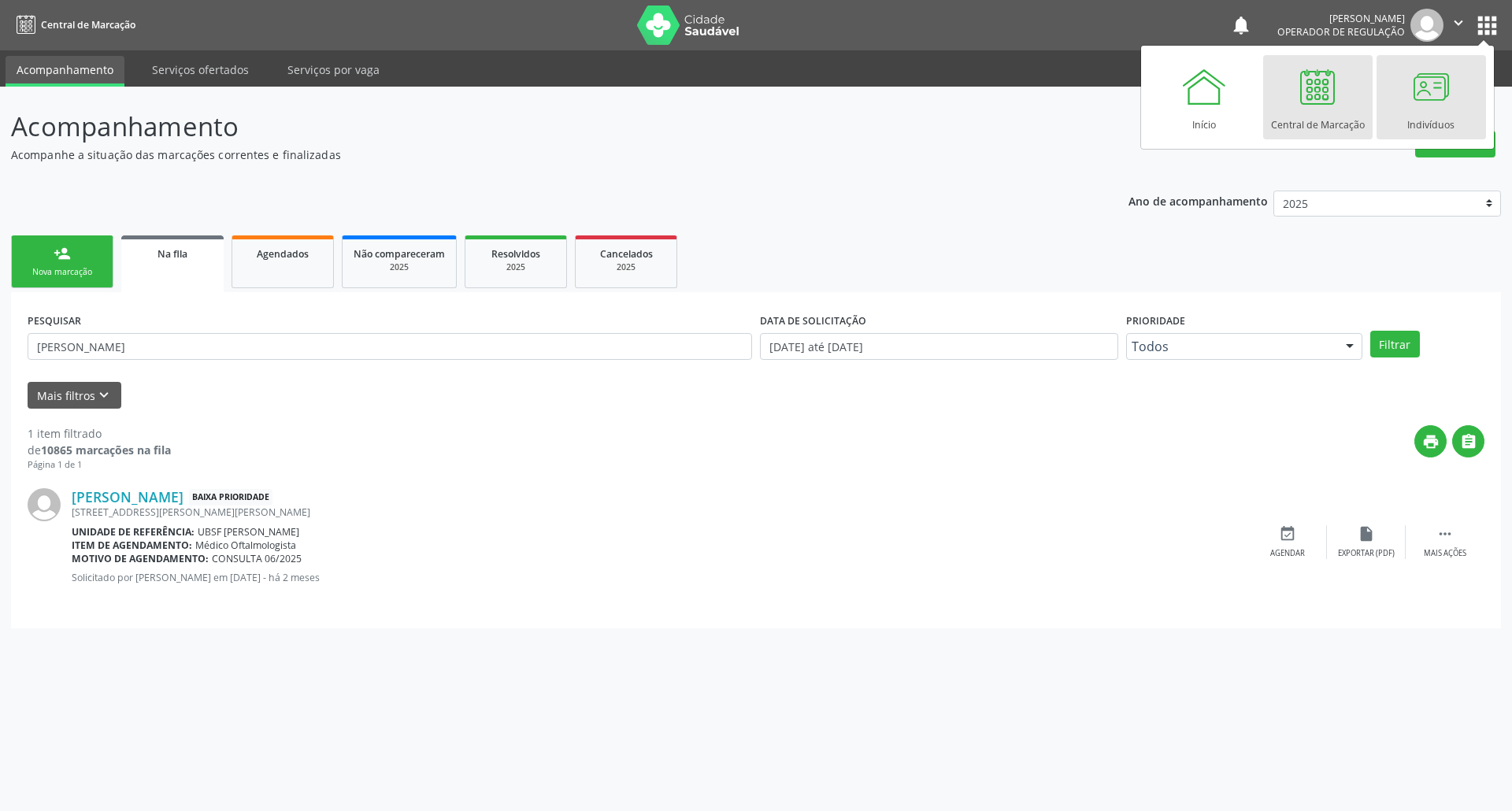
click at [1438, 104] on div at bounding box center [1431, 86] width 47 height 47
